Goal: Find specific fact: Find specific fact

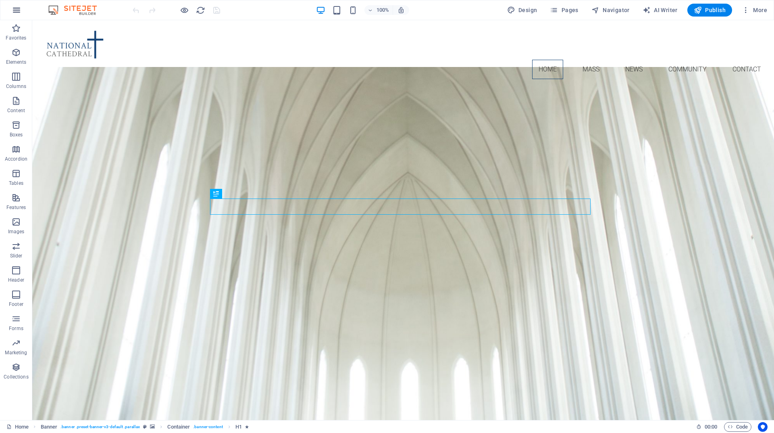
click at [19, 13] on icon "button" at bounding box center [17, 10] width 10 height 10
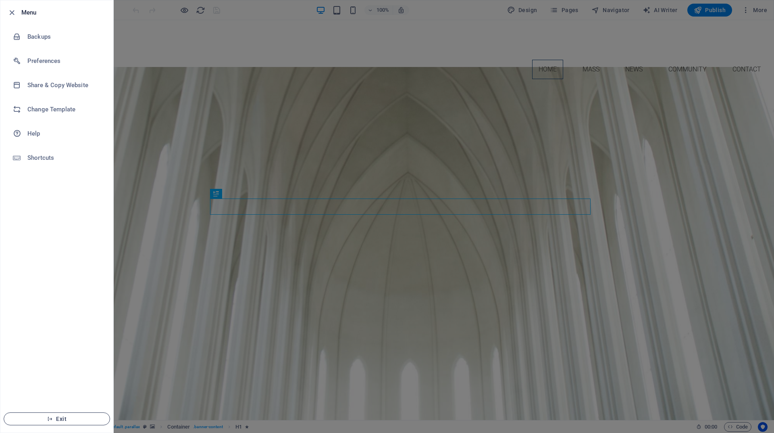
click at [57, 418] on span "Exit" at bounding box center [56, 418] width 93 height 6
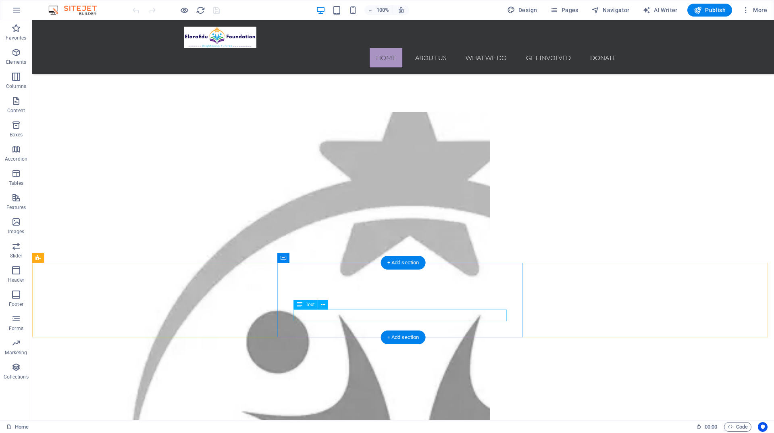
scroll to position [450, 0]
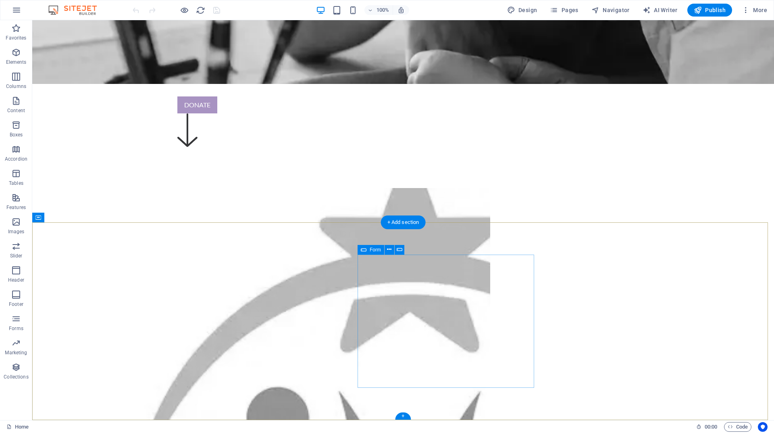
scroll to position [974, 0]
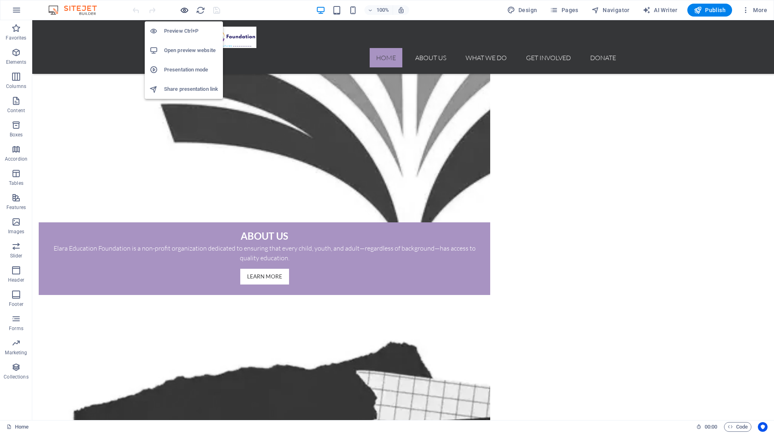
click at [183, 8] on icon "button" at bounding box center [184, 10] width 9 height 9
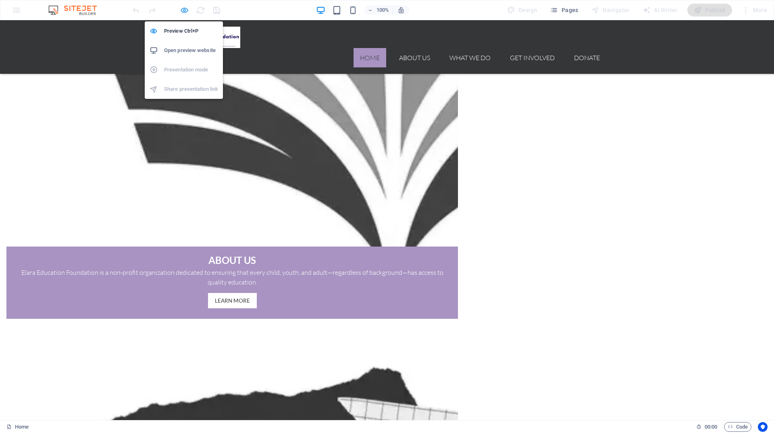
scroll to position [973, 0]
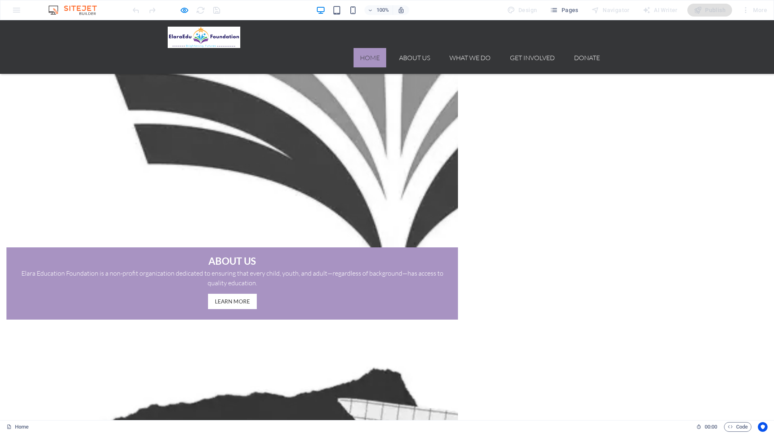
drag, startPoint x: 316, startPoint y: 327, endPoint x: 170, endPoint y: 329, distance: 145.6
copy p "The Promenade, Spring Valley , Nairobi, Kenya. 00100"
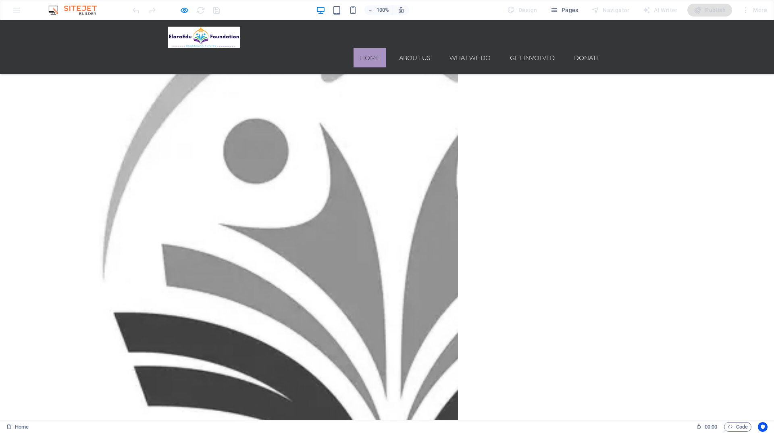
scroll to position [812, 0]
